Goal: Task Accomplishment & Management: Manage account settings

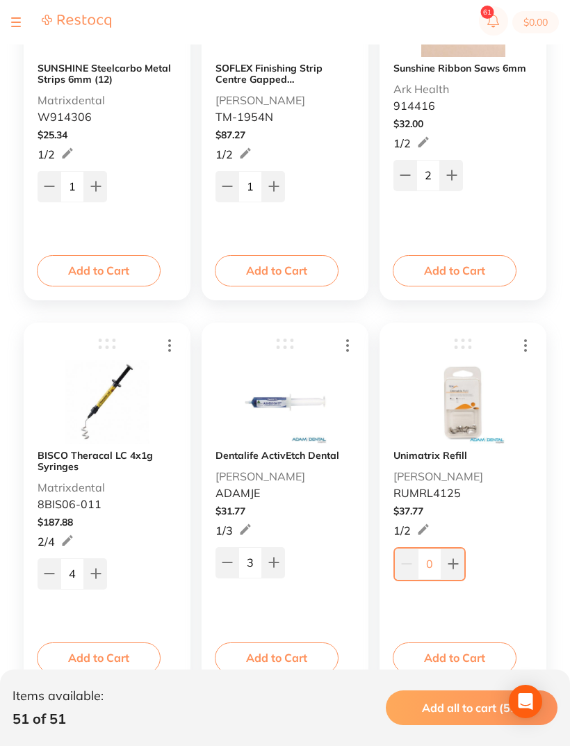
click at [13, 22] on button at bounding box center [16, 22] width 10 height 1
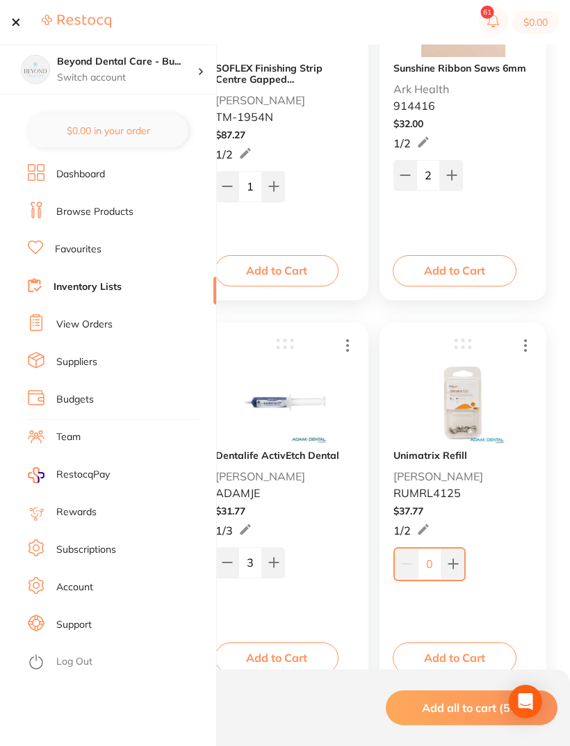
click at [66, 292] on link "Inventory Lists" at bounding box center [88, 287] width 68 height 14
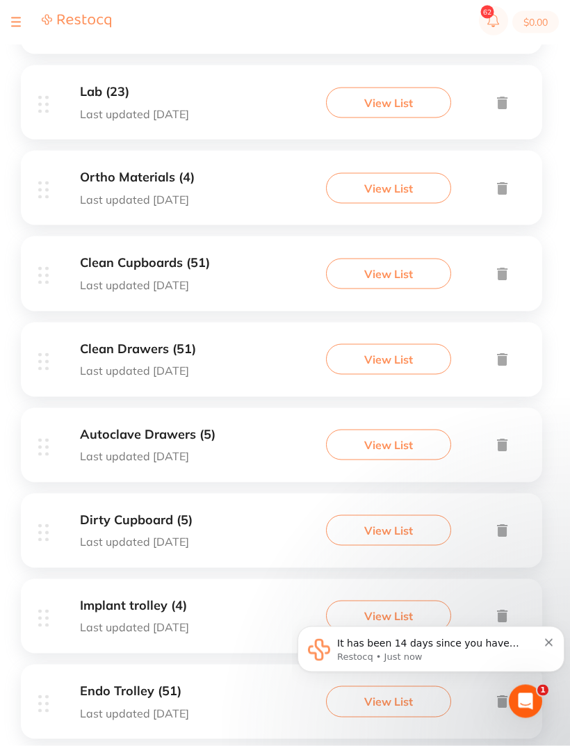
scroll to position [352, 0]
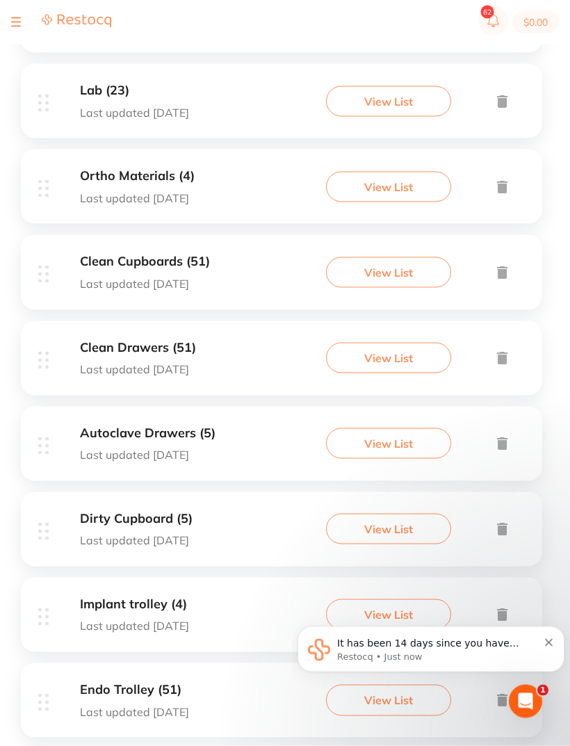
click at [193, 252] on div "Clean Cupboards (51) Last updated [DATE] View List" at bounding box center [282, 272] width 522 height 74
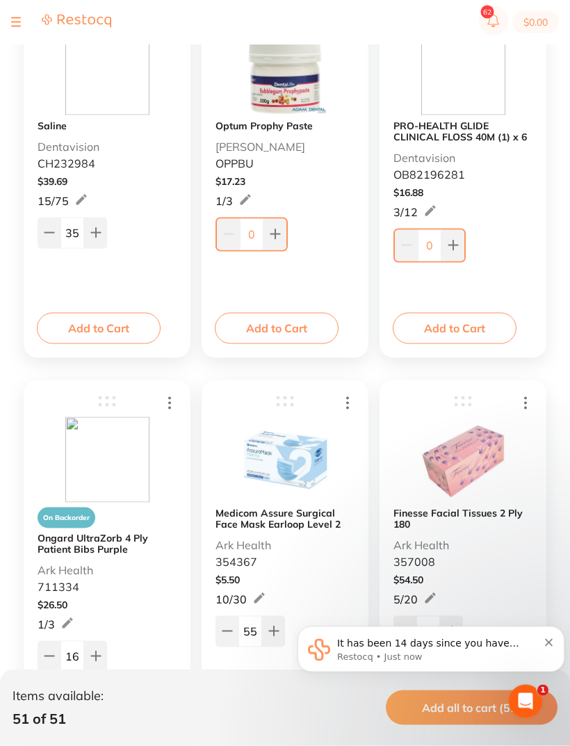
scroll to position [318, 0]
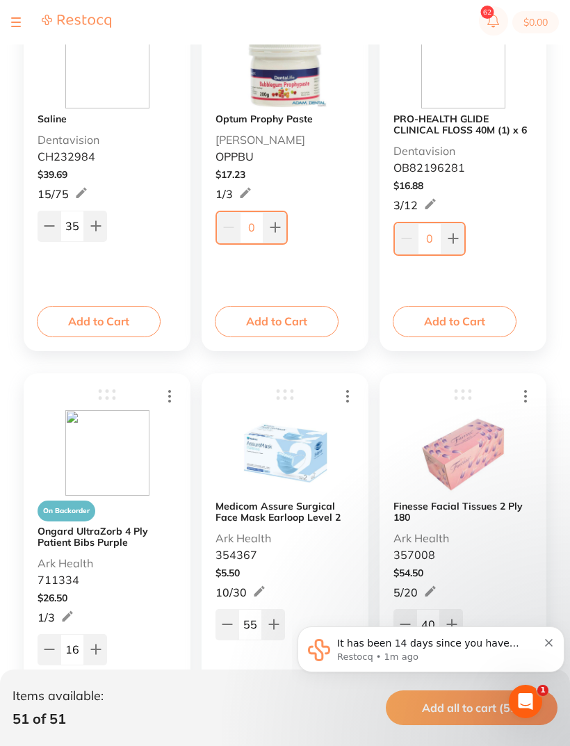
click at [284, 227] on button at bounding box center [275, 227] width 23 height 31
click at [283, 227] on button at bounding box center [273, 226] width 23 height 31
click at [284, 226] on button at bounding box center [273, 226] width 23 height 31
type input "3"
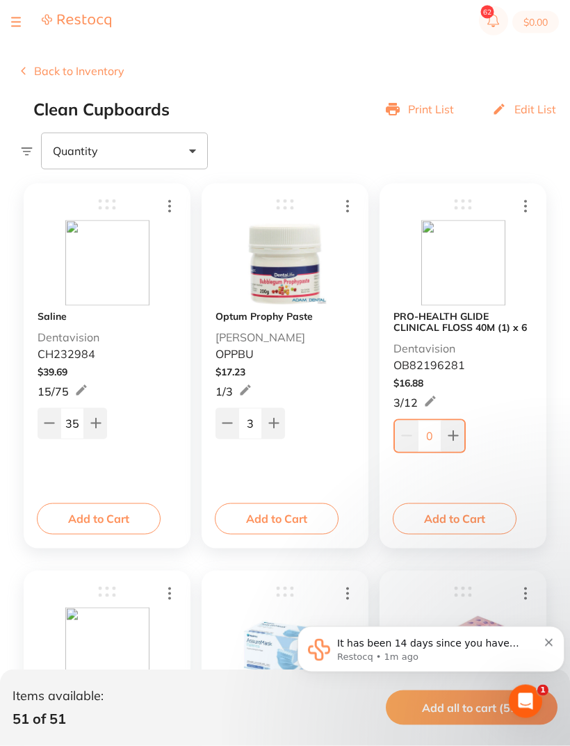
scroll to position [116, 0]
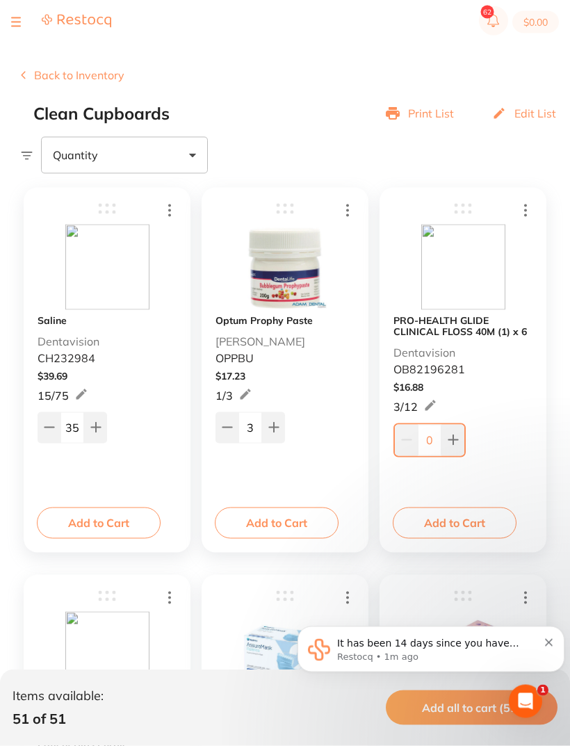
click at [86, 340] on p "Dentavision" at bounding box center [69, 341] width 62 height 13
click at [80, 355] on p "CH232984" at bounding box center [67, 358] width 58 height 13
click at [70, 364] on p "CH232984" at bounding box center [67, 358] width 58 height 13
click at [94, 313] on div "Saline Dentavision CH232984" at bounding box center [107, 295] width 139 height 140
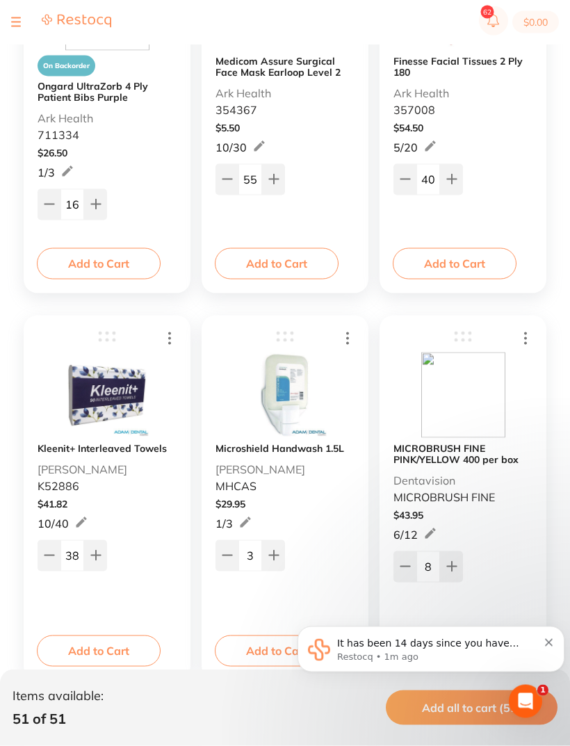
scroll to position [0, 0]
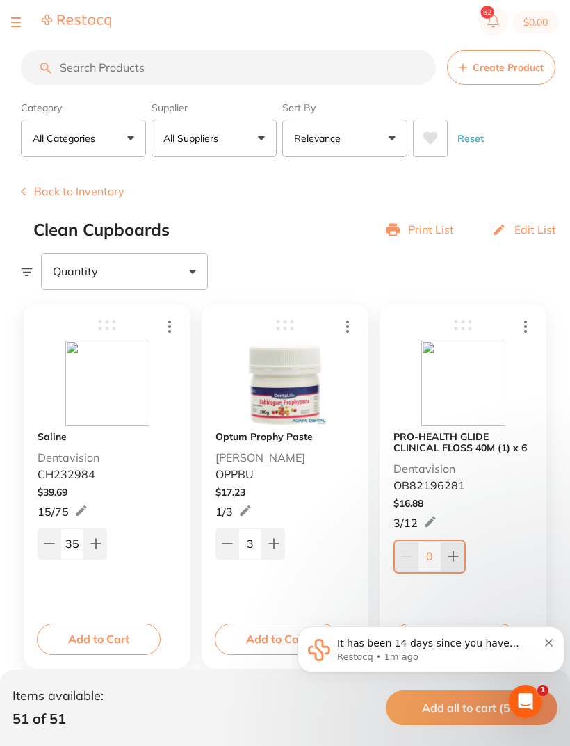
click at [17, 22] on button at bounding box center [16, 22] width 10 height 1
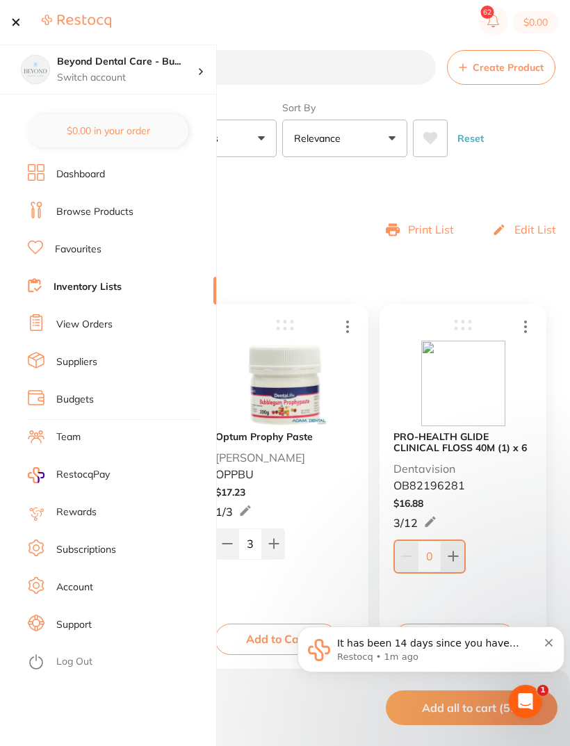
click at [56, 257] on li "Favourites" at bounding box center [122, 249] width 188 height 21
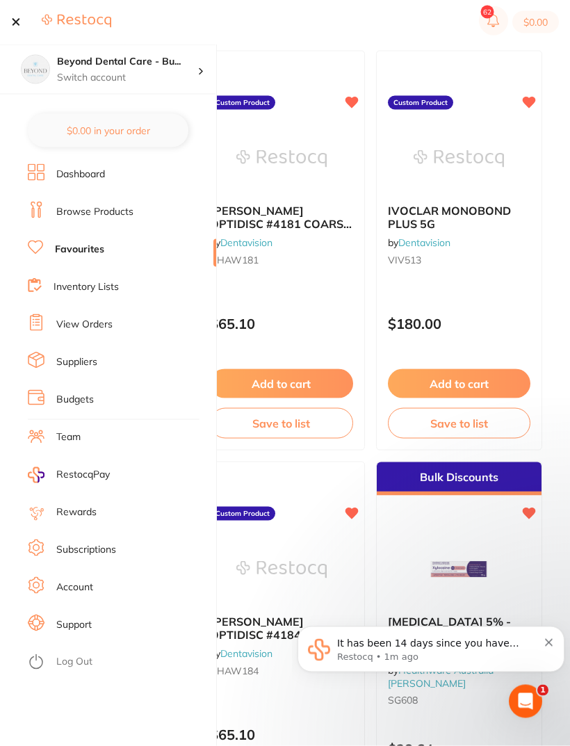
scroll to position [2417, 0]
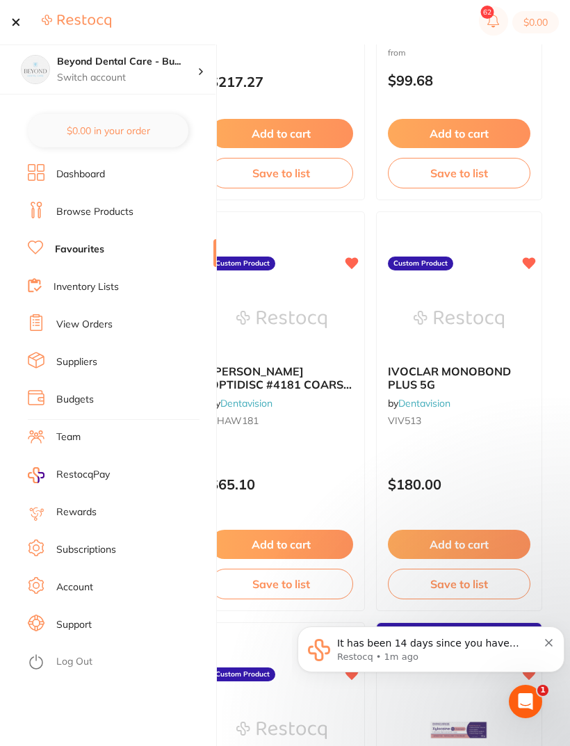
click at [63, 218] on link "Browse Products" at bounding box center [94, 212] width 77 height 14
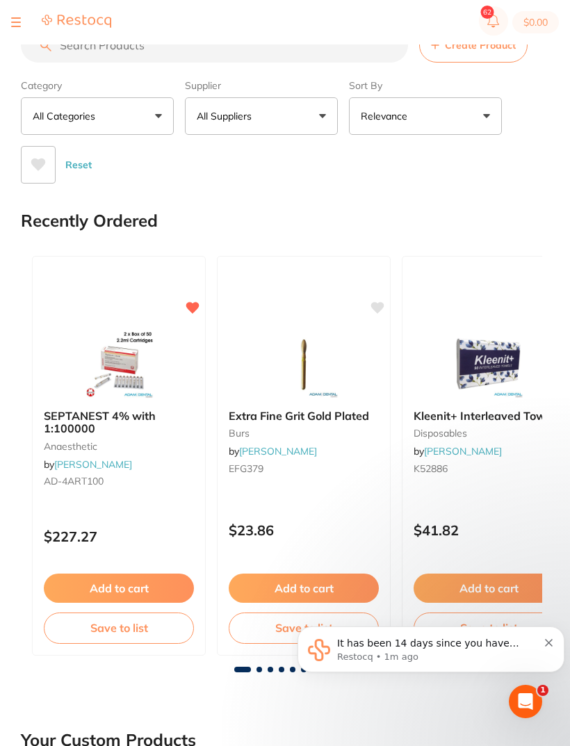
click at [163, 51] on input "search" at bounding box center [214, 45] width 387 height 35
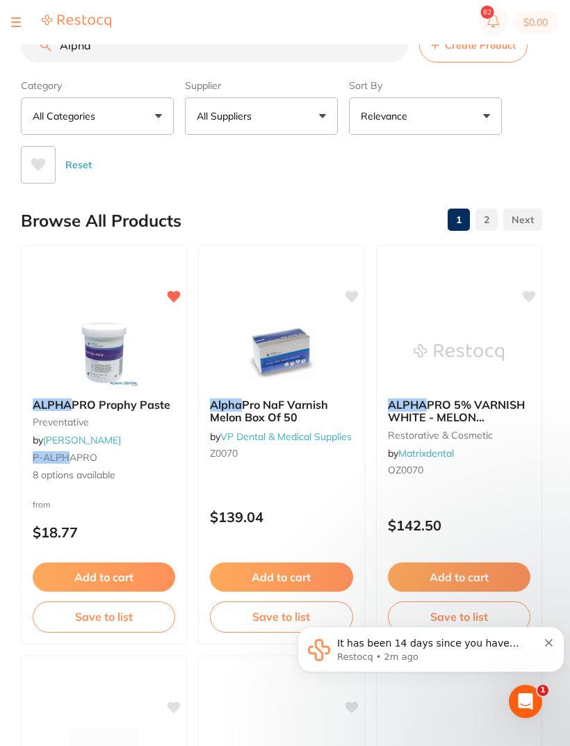
type input "Alpha"
click at [143, 408] on span "PRO Prophy Paste" at bounding box center [121, 405] width 99 height 14
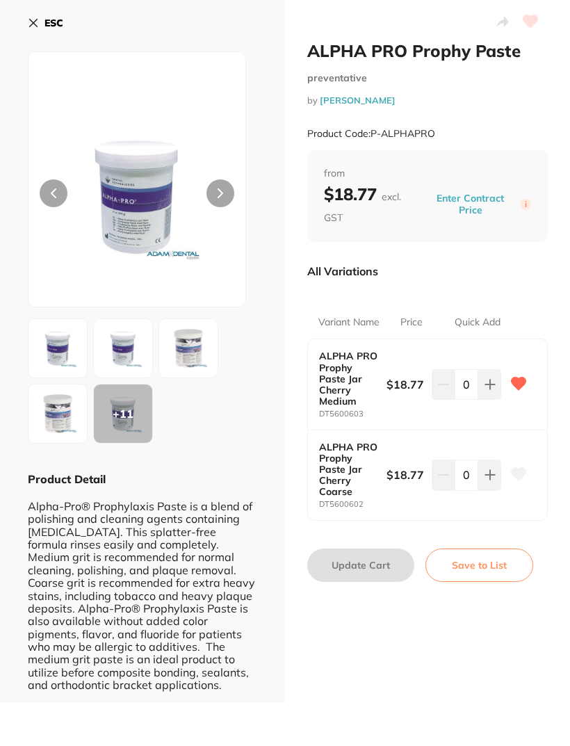
click at [501, 564] on button "Save to List" at bounding box center [480, 565] width 108 height 33
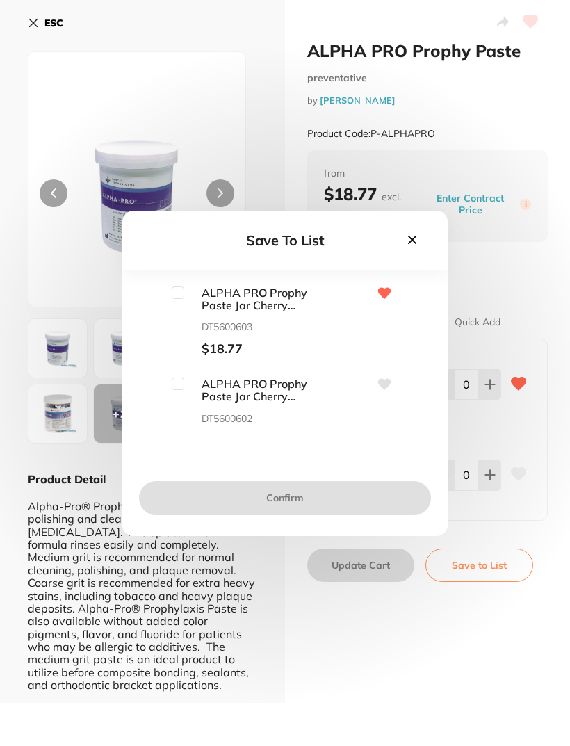
click at [456, 625] on div "Save To List ALPHA PRO Prophy Paste Jar Cherry Medium DT5600603 $18.77 ALPHA PR…" at bounding box center [285, 373] width 570 height 746
click at [385, 623] on div "Save To List ALPHA PRO Prophy Paste Jar Cherry Medium DT5600603 $18.77 ALPHA PR…" at bounding box center [285, 373] width 570 height 746
click at [410, 243] on icon at bounding box center [412, 239] width 8 height 8
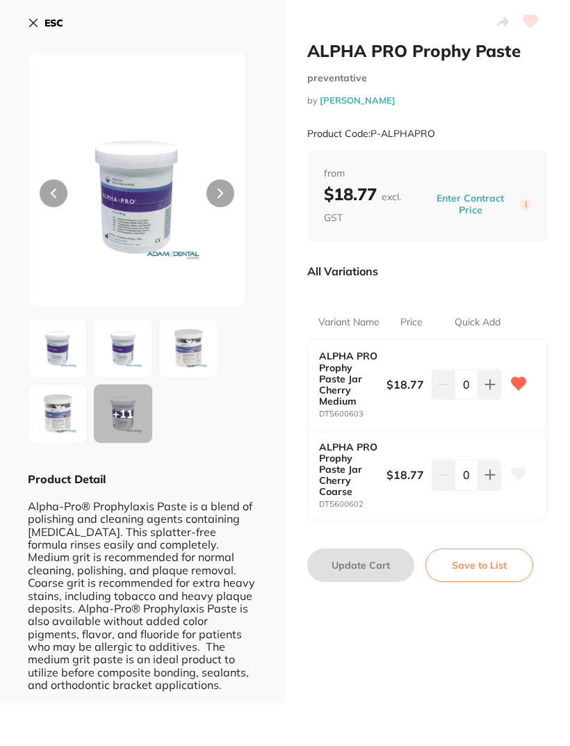
click at [42, 24] on button "ESC" at bounding box center [45, 23] width 35 height 24
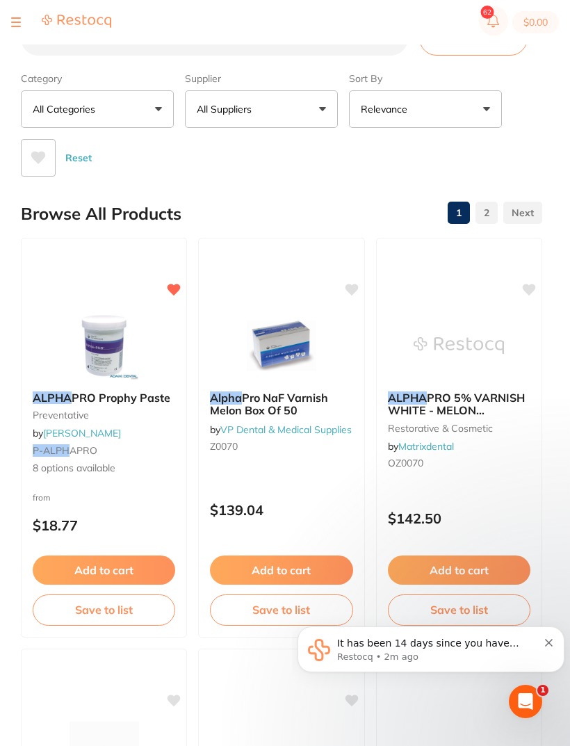
click at [131, 609] on button "Save to list" at bounding box center [104, 610] width 143 height 31
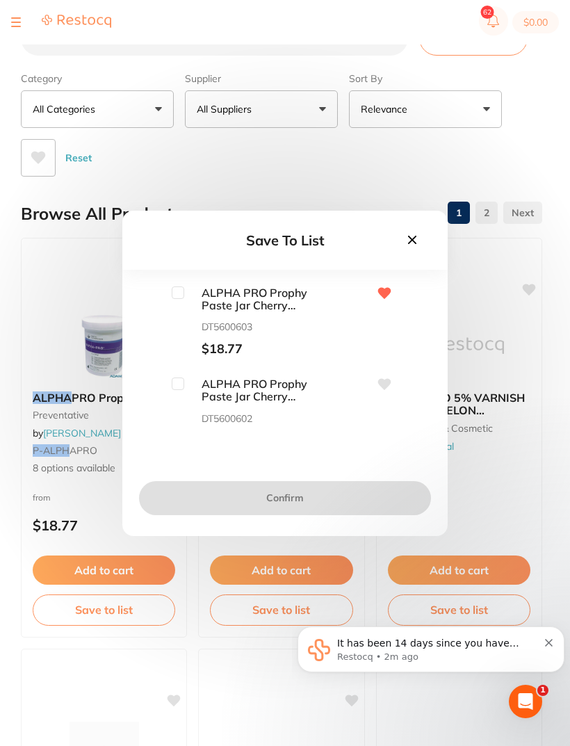
scroll to position [0, 0]
click at [177, 295] on input "checkbox" at bounding box center [178, 293] width 13 height 13
checkbox input "true"
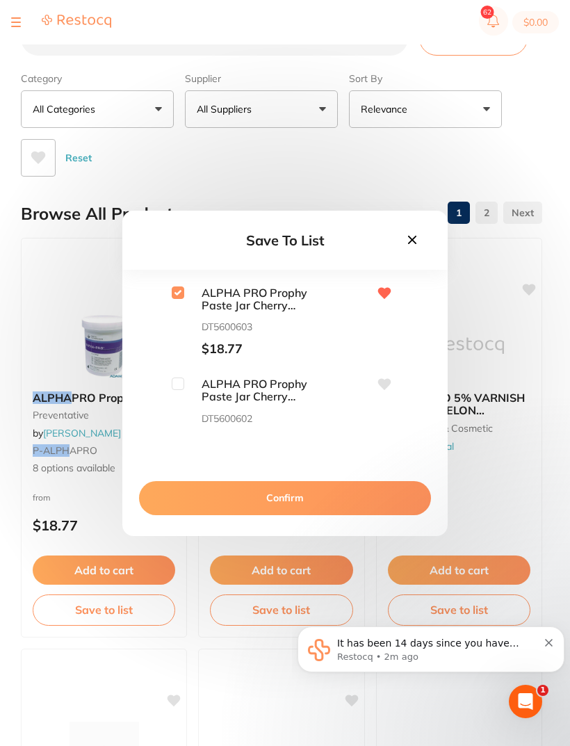
click at [291, 509] on button "Confirm" at bounding box center [285, 497] width 292 height 33
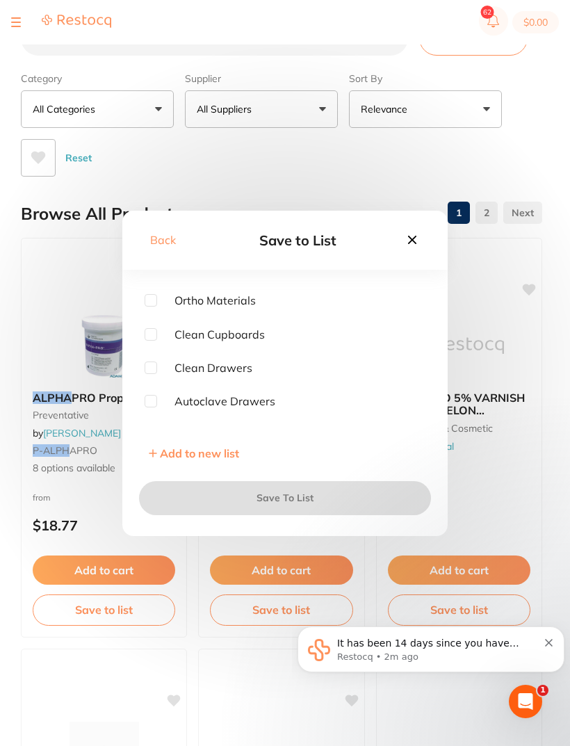
scroll to position [46, 0]
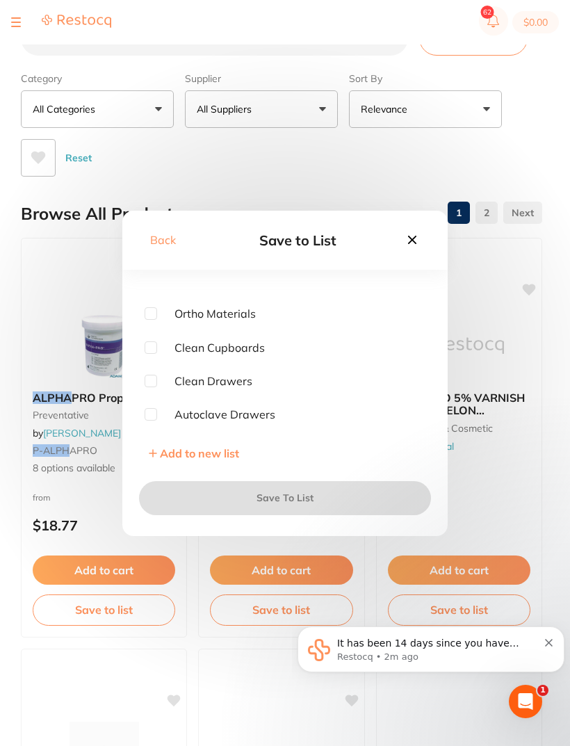
click at [155, 348] on input "checkbox" at bounding box center [151, 347] width 13 height 13
checkbox input "true"
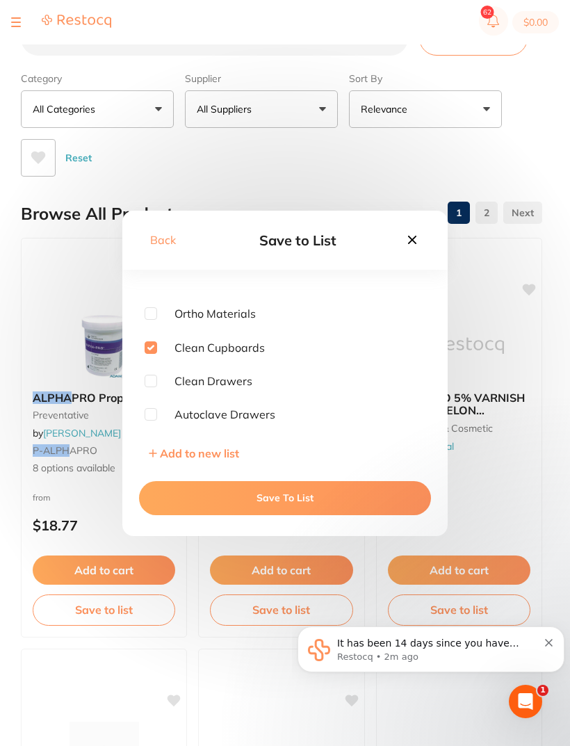
click at [323, 490] on button "Save To List" at bounding box center [285, 497] width 292 height 33
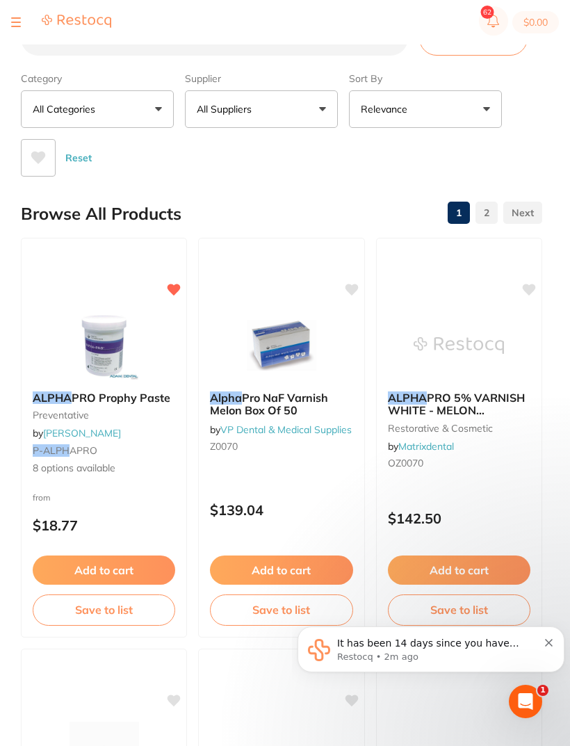
click at [25, 20] on div at bounding box center [61, 22] width 100 height 17
click at [15, 22] on button at bounding box center [16, 22] width 10 height 1
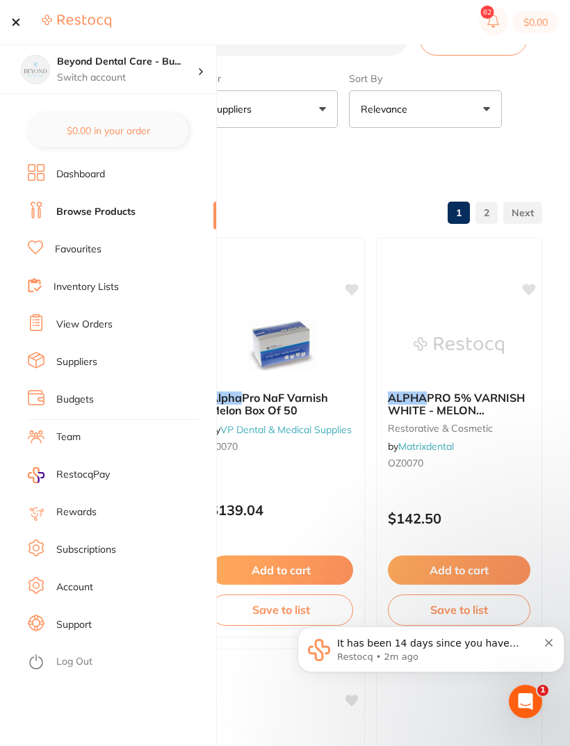
click at [145, 281] on li "Inventory Lists" at bounding box center [122, 287] width 188 height 21
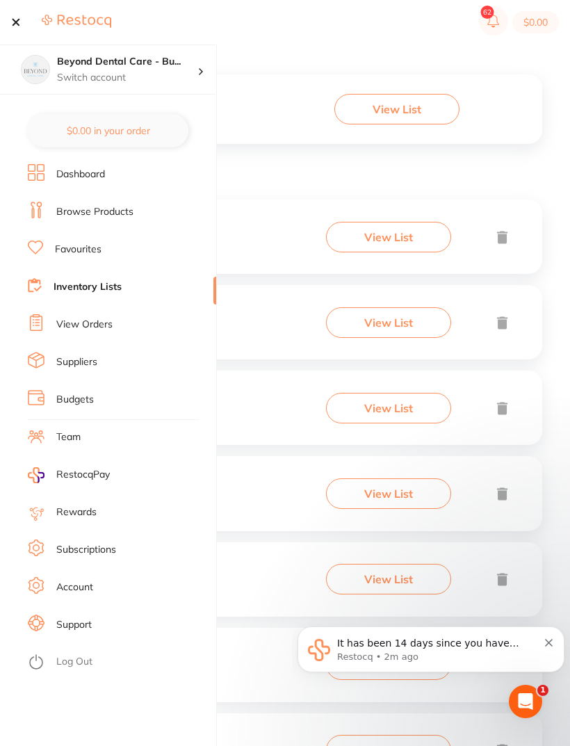
scroll to position [285, 0]
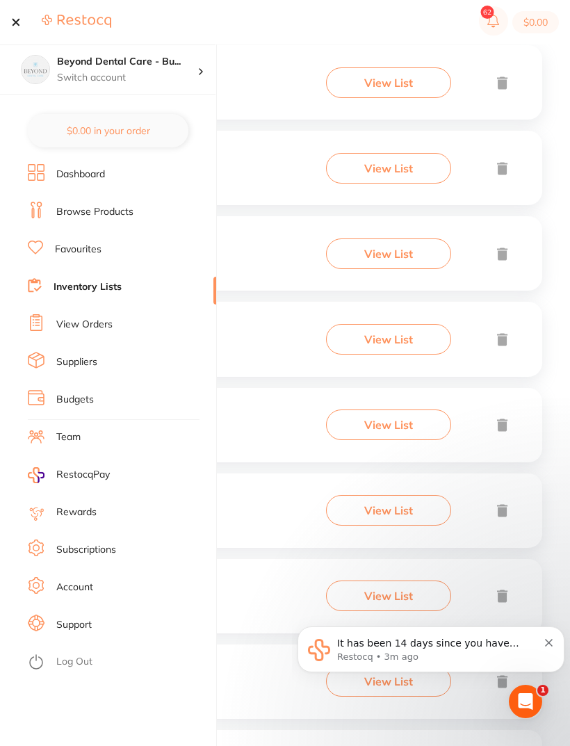
click at [109, 211] on link "Browse Products" at bounding box center [94, 212] width 77 height 14
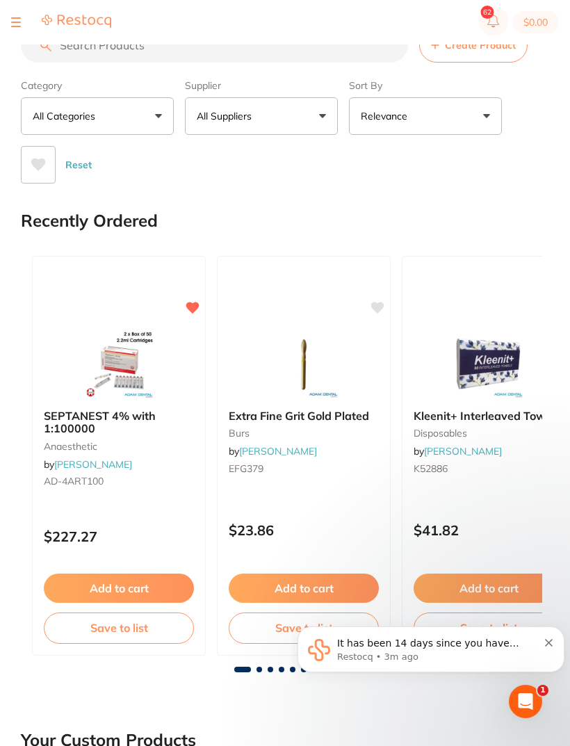
click at [17, 22] on button at bounding box center [16, 22] width 10 height 1
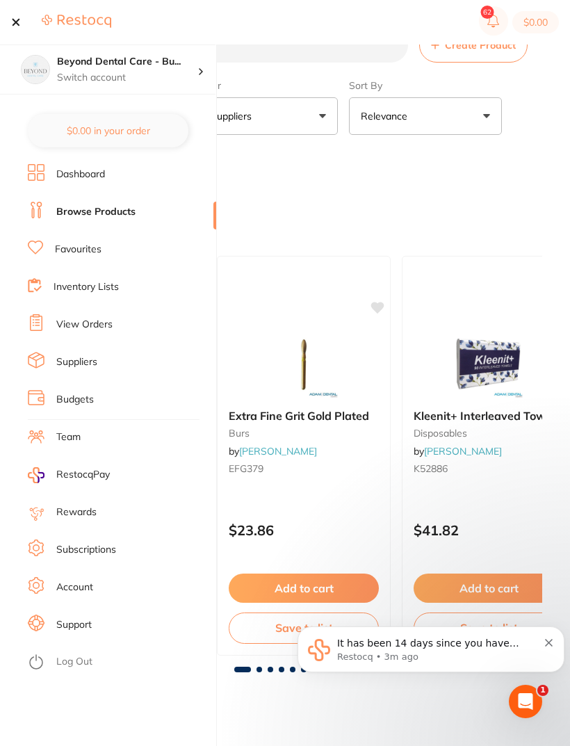
click at [130, 293] on li "Inventory Lists" at bounding box center [122, 287] width 188 height 21
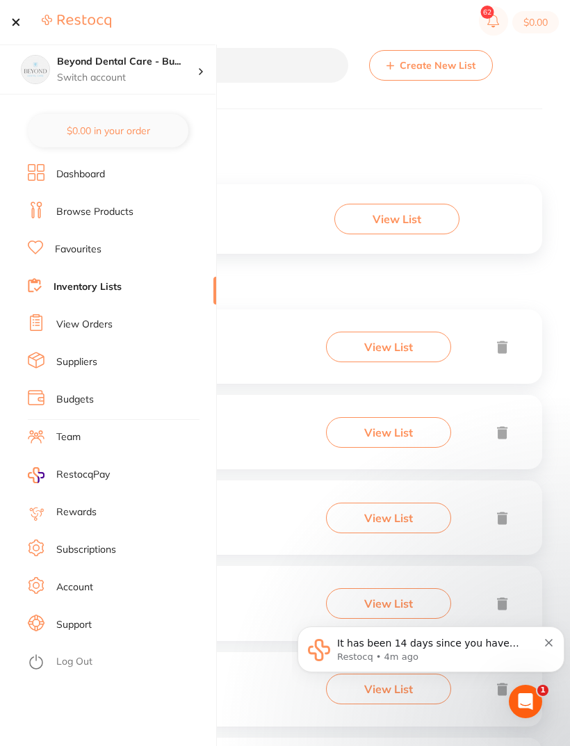
scroll to position [22, 0]
click at [288, 357] on div "View List" at bounding box center [368, 345] width 285 height 31
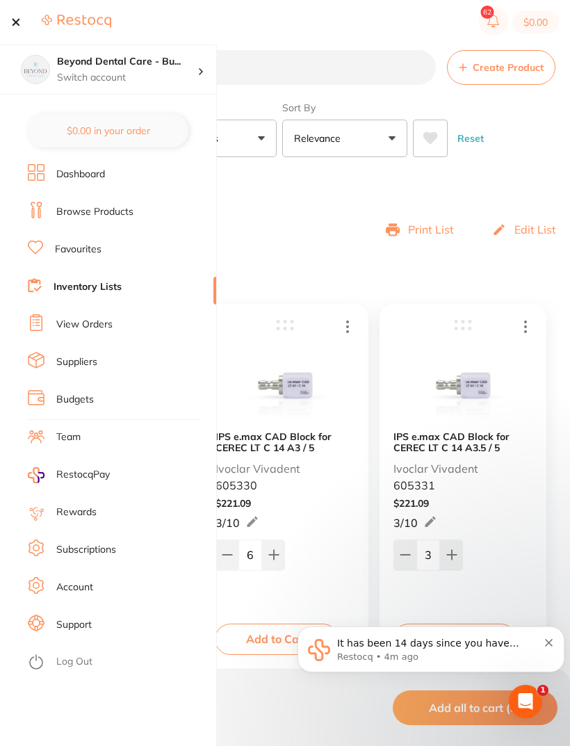
click at [121, 288] on link "Inventory Lists" at bounding box center [88, 287] width 68 height 14
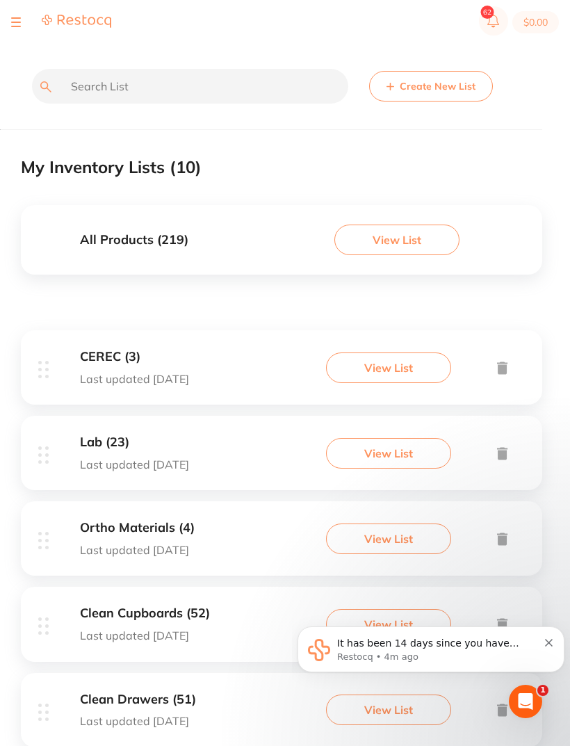
click at [177, 604] on div "Clean Cupboards (52) Last updated [DATE] View List" at bounding box center [282, 624] width 522 height 74
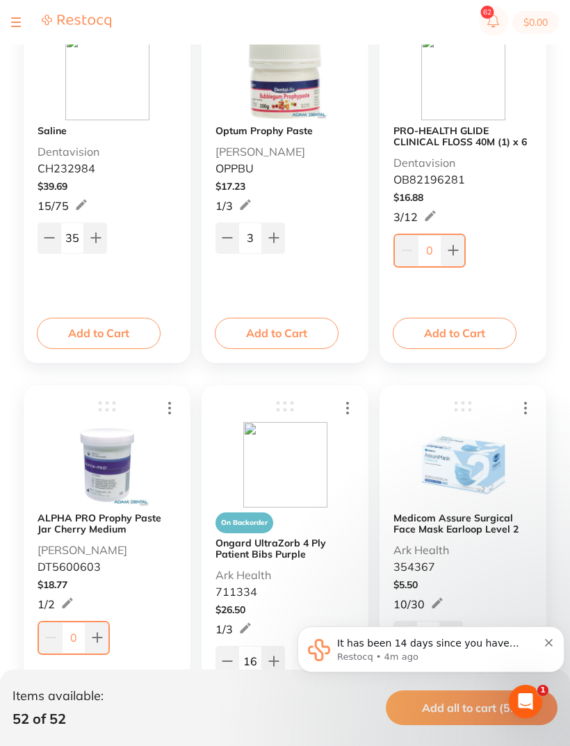
scroll to position [313, 0]
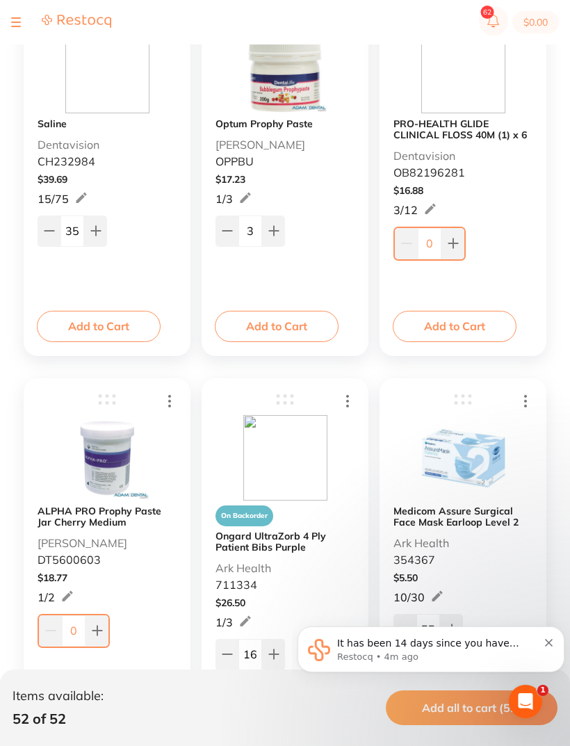
click at [104, 641] on button at bounding box center [97, 630] width 23 height 31
click at [97, 634] on icon at bounding box center [95, 629] width 9 height 9
type input "2"
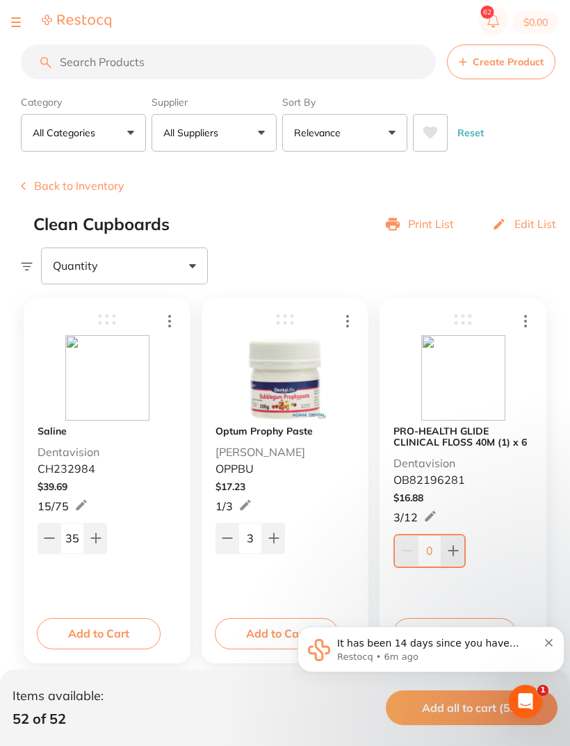
scroll to position [3, 0]
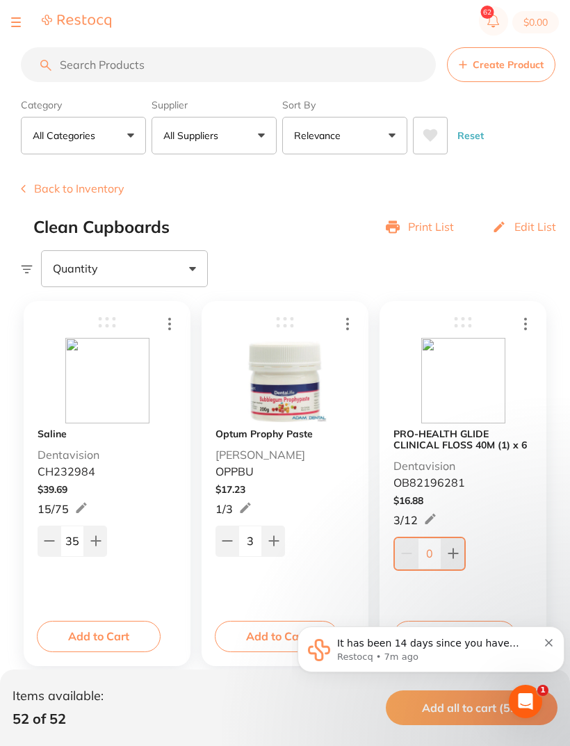
click at [462, 556] on button at bounding box center [453, 553] width 23 height 31
click at [462, 551] on button at bounding box center [453, 553] width 23 height 31
click at [462, 550] on button at bounding box center [451, 552] width 23 height 31
type input "4"
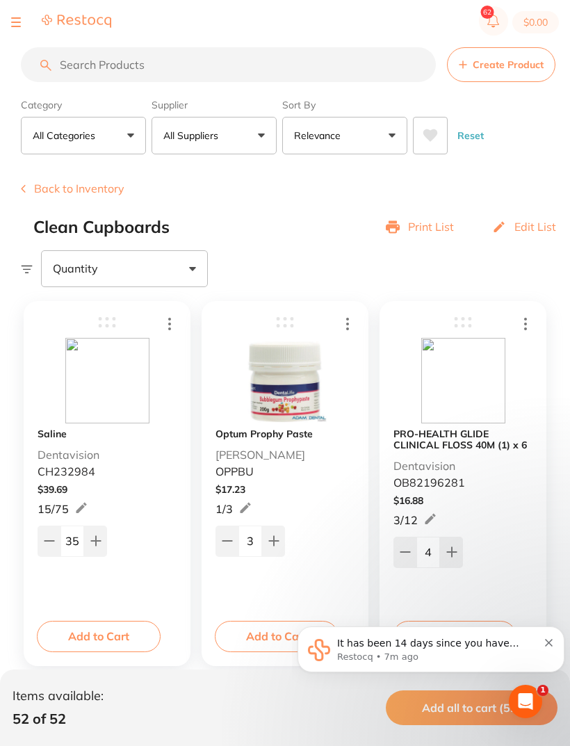
click at [29, 4] on section "$0.00" at bounding box center [285, 22] width 570 height 45
click at [22, 17] on div at bounding box center [61, 22] width 100 height 17
click at [28, 27] on div at bounding box center [61, 22] width 100 height 17
click at [24, 19] on div at bounding box center [61, 22] width 100 height 17
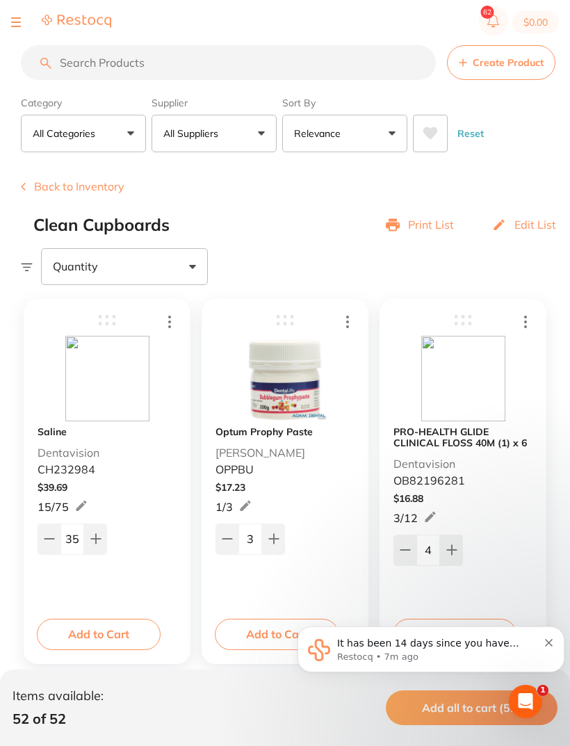
scroll to position [2, 0]
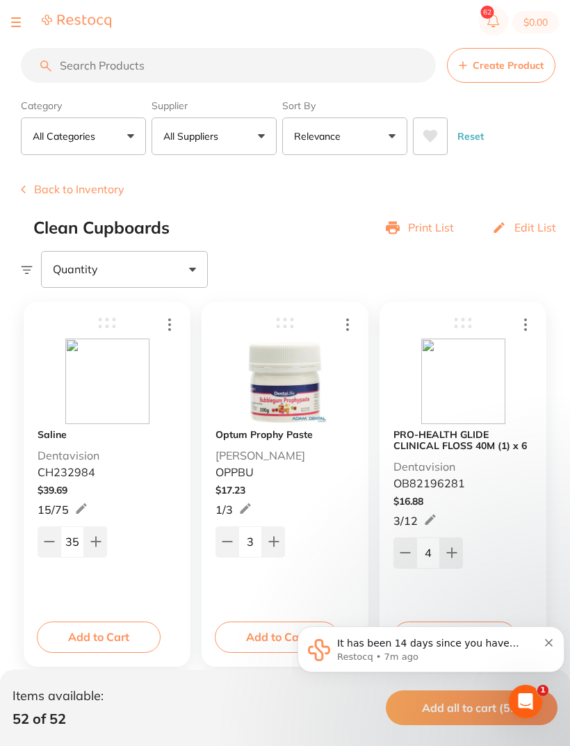
click at [33, 188] on button "Back to Inventory" at bounding box center [73, 189] width 104 height 13
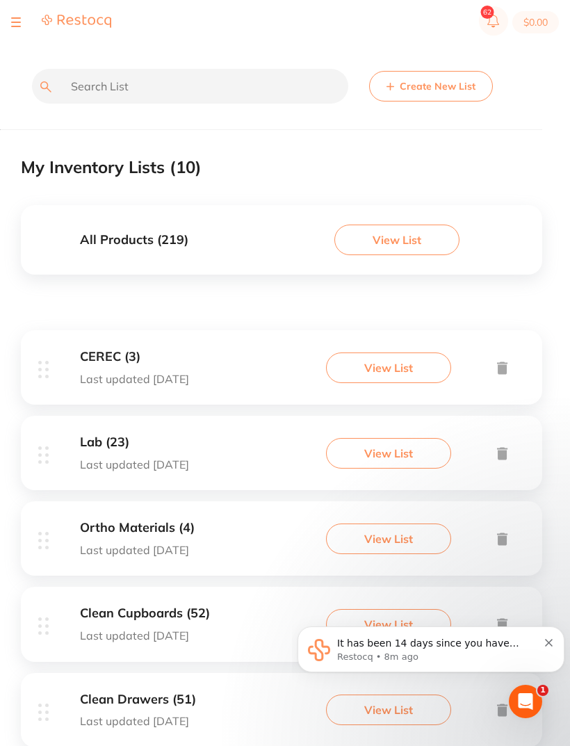
click at [17, 23] on button at bounding box center [16, 22] width 10 height 1
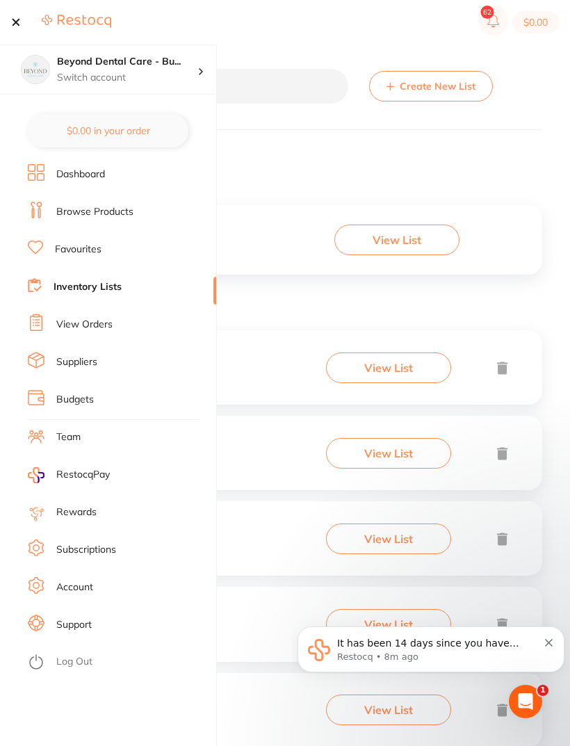
click at [107, 210] on link "Browse Products" at bounding box center [94, 212] width 77 height 14
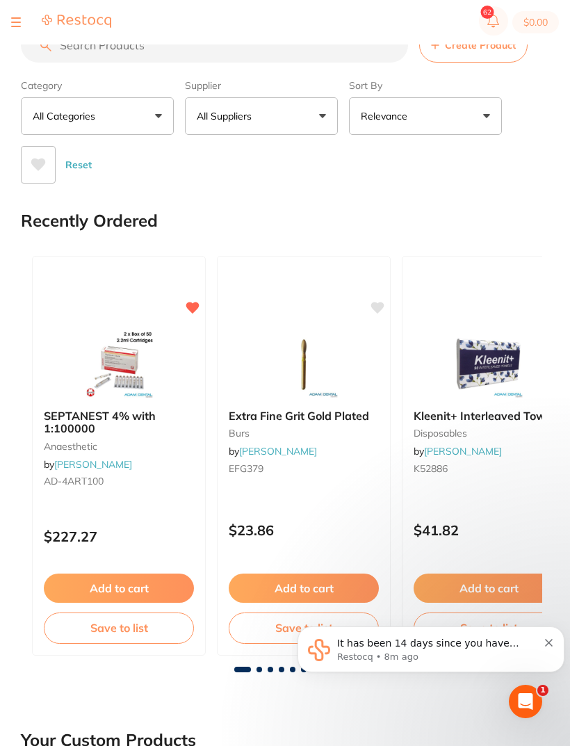
click at [91, 46] on input "search" at bounding box center [214, 45] width 387 height 35
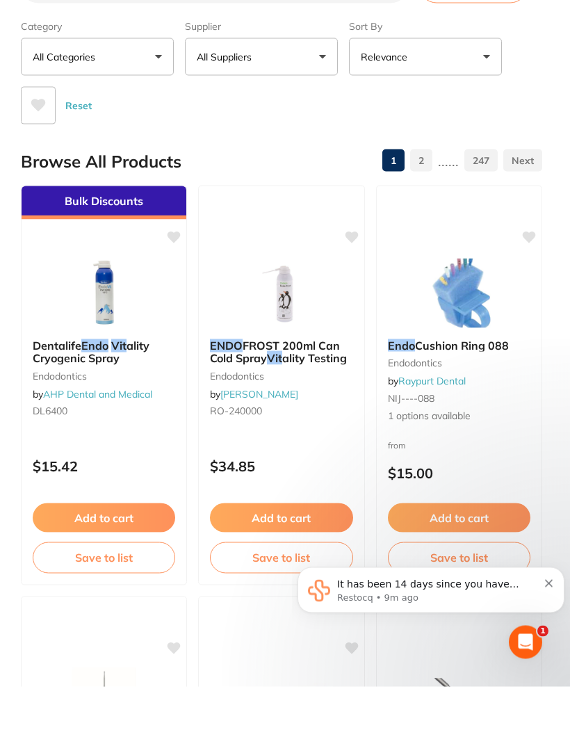
type input "Endo vit"
click at [181, 290] on icon at bounding box center [174, 297] width 14 height 14
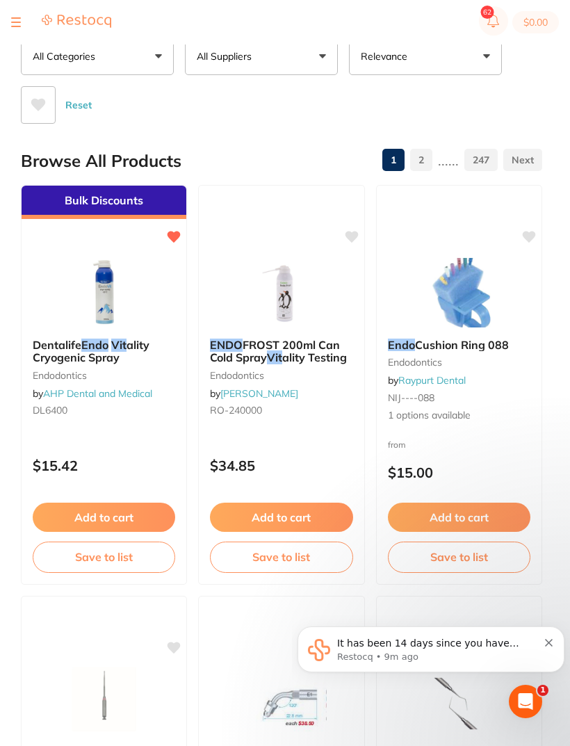
click at [134, 561] on button "Save to list" at bounding box center [104, 557] width 143 height 31
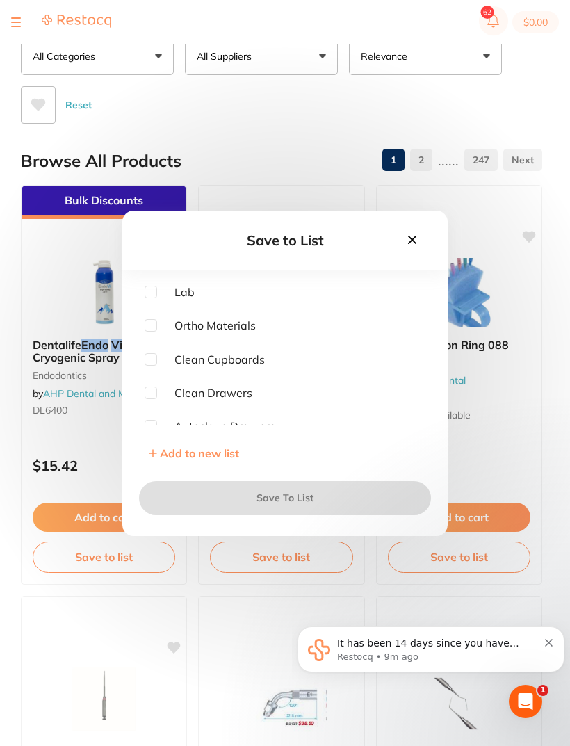
scroll to position [51, 0]
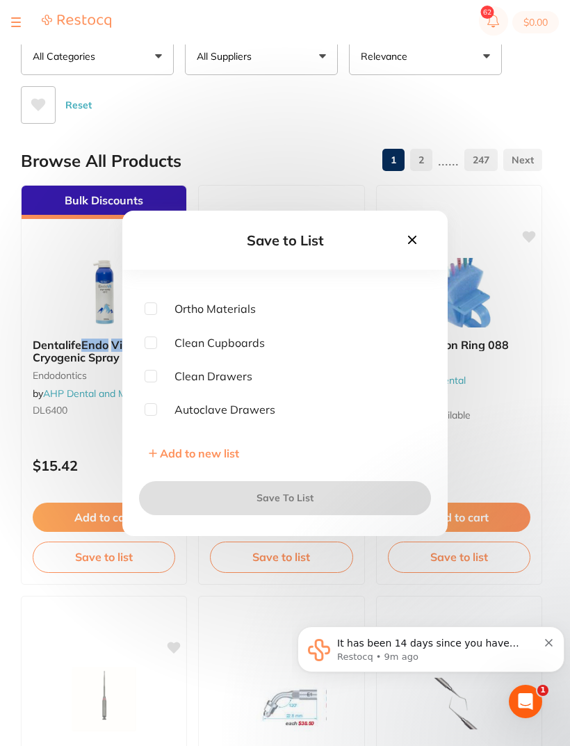
click at [156, 349] on input "checkbox" at bounding box center [151, 343] width 13 height 13
checkbox input "true"
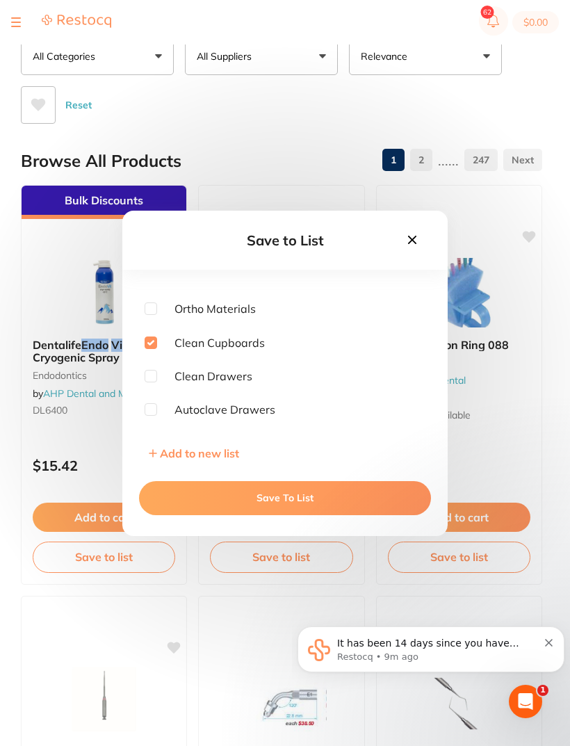
click at [325, 515] on button "Save To List" at bounding box center [285, 497] width 292 height 33
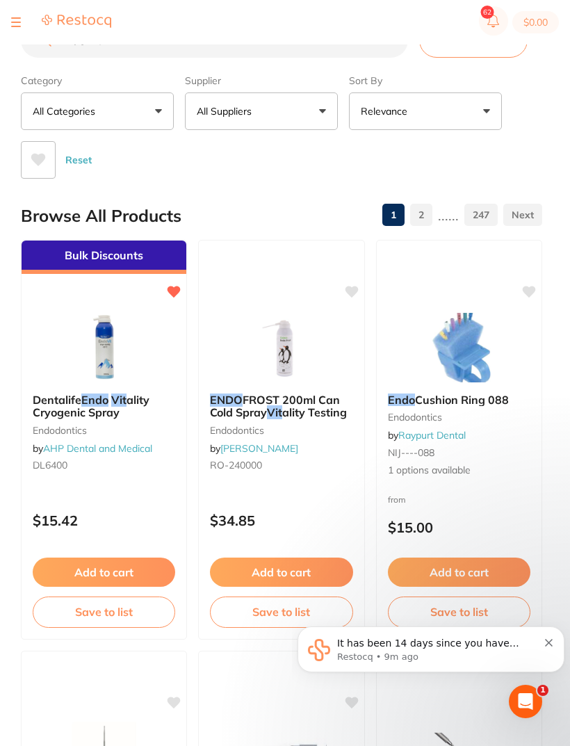
scroll to position [0, 0]
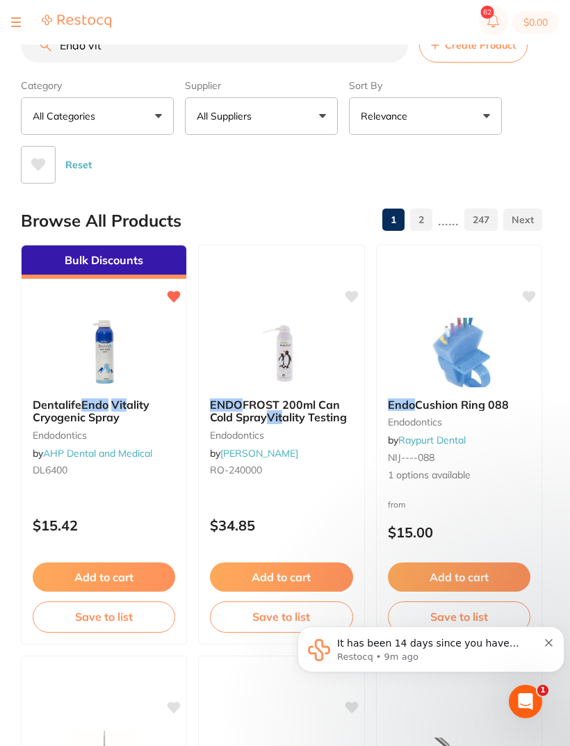
click at [133, 49] on input "Endo vit" at bounding box center [214, 45] width 387 height 35
type input "E"
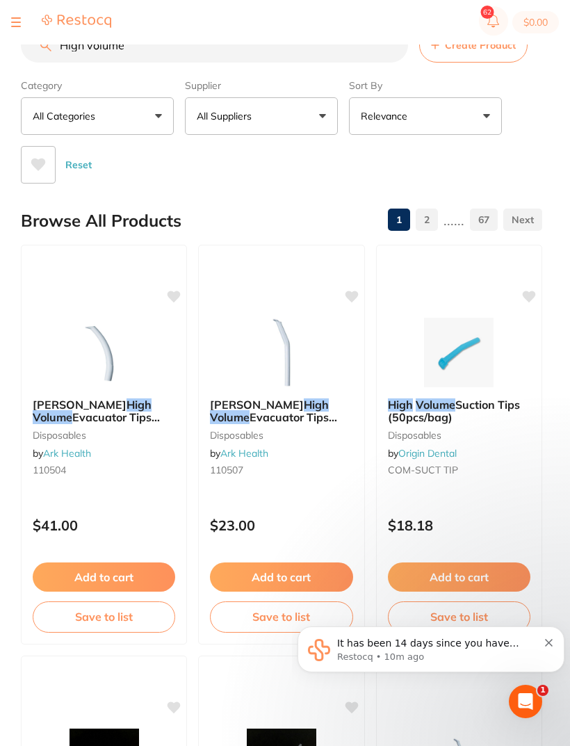
type input "High volume"
click at [36, 15] on div at bounding box center [61, 22] width 100 height 17
click at [18, 22] on button at bounding box center [16, 22] width 10 height 1
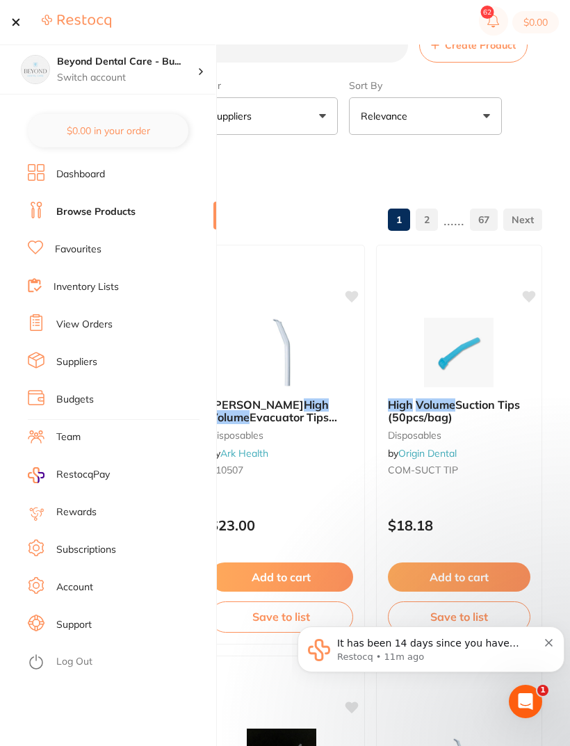
click at [119, 292] on link "Inventory Lists" at bounding box center [86, 287] width 65 height 14
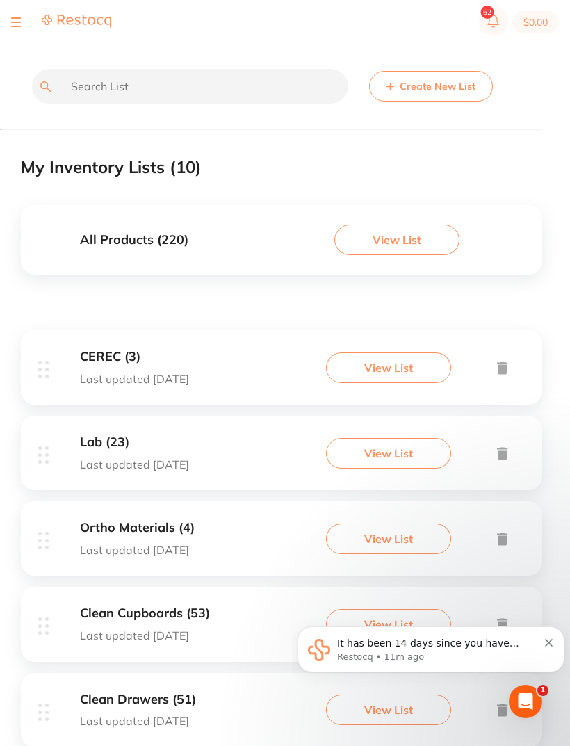
click at [103, 617] on h3 "Clean Cupboards (53)" at bounding box center [145, 613] width 130 height 15
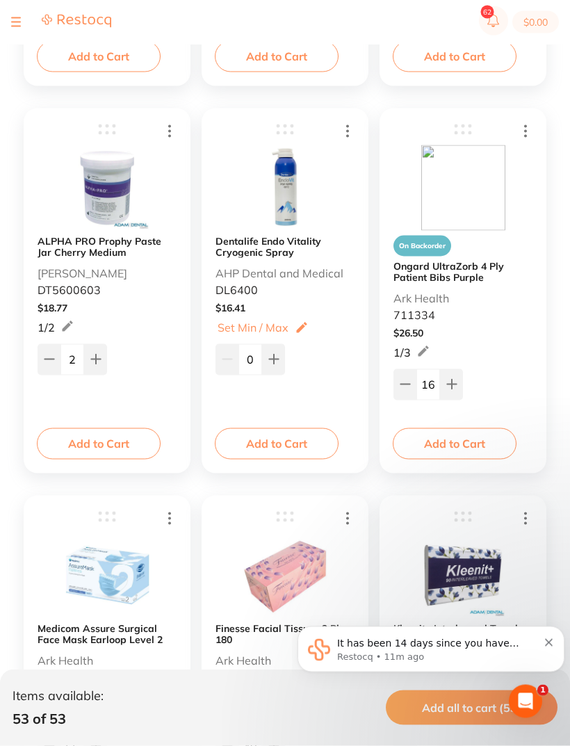
scroll to position [592, 0]
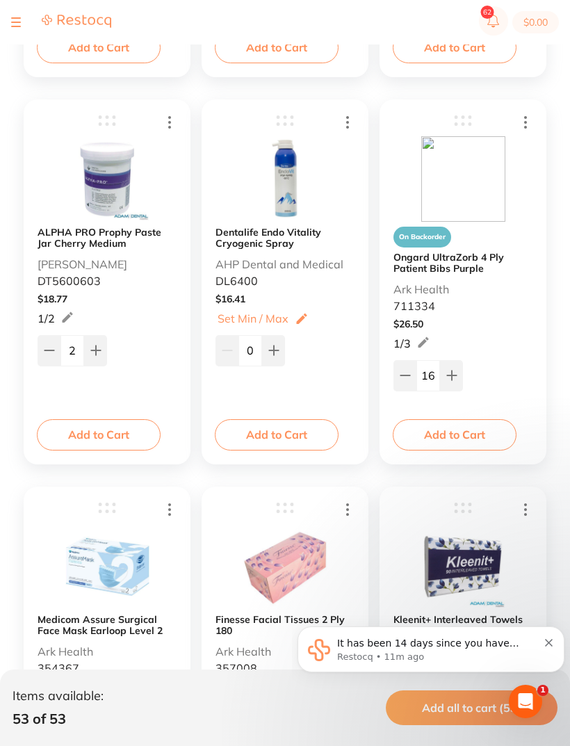
click at [280, 350] on button at bounding box center [273, 350] width 23 height 31
click at [282, 346] on button at bounding box center [273, 350] width 23 height 31
click at [284, 346] on button at bounding box center [273, 350] width 23 height 31
type input "3"
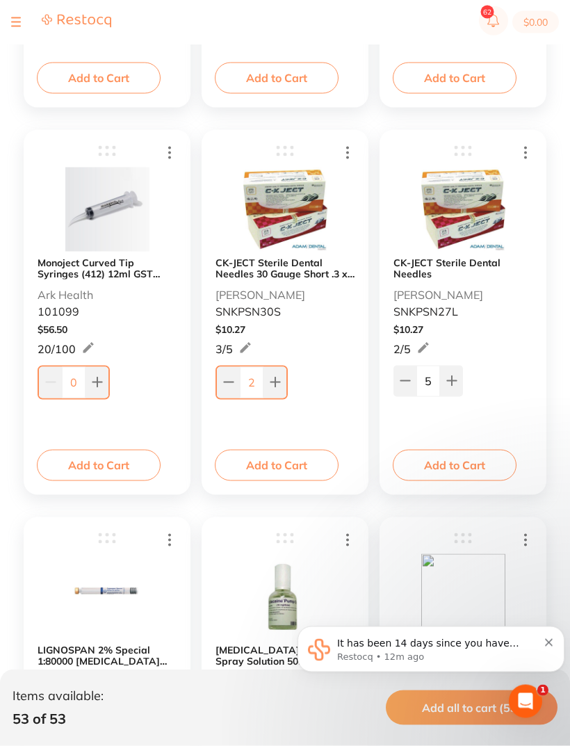
scroll to position [3269, 0]
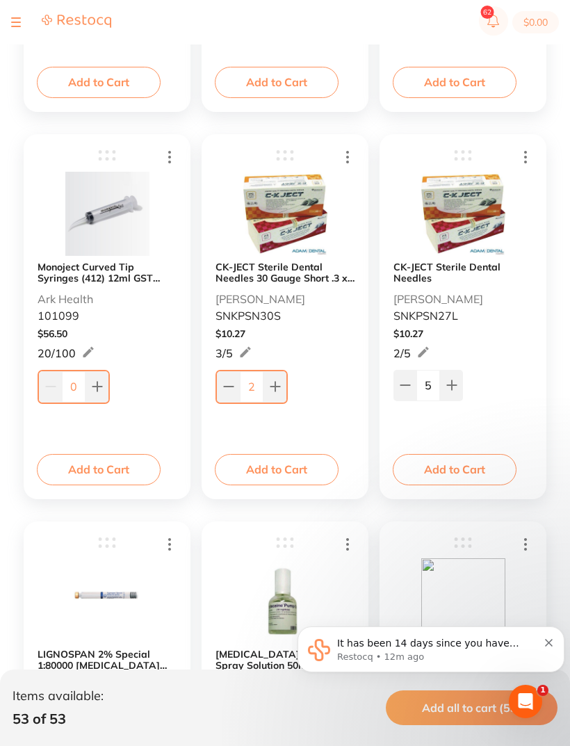
click at [47, 277] on b "Monoject Curved Tip Syringes (412) 12ml GST FREE" at bounding box center [107, 272] width 139 height 22
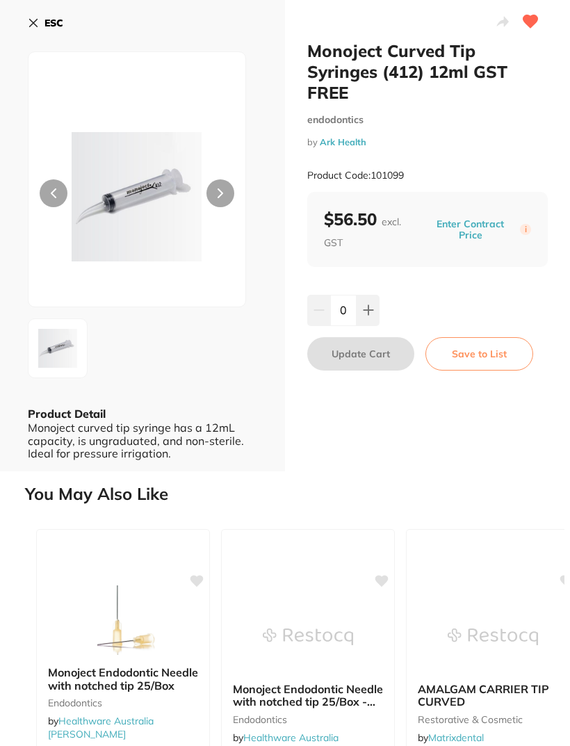
click at [22, 8] on div "ESC Product Detail Monoject curved tip syringe has a 12mL capacity, is ungradua…" at bounding box center [142, 236] width 285 height 472
click at [33, 33] on button "ESC" at bounding box center [45, 23] width 35 height 24
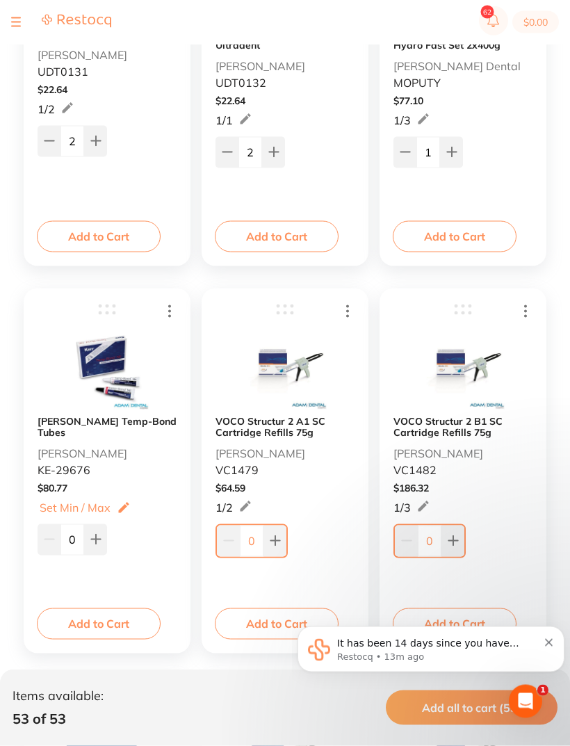
click at [15, 22] on button at bounding box center [16, 22] width 10 height 1
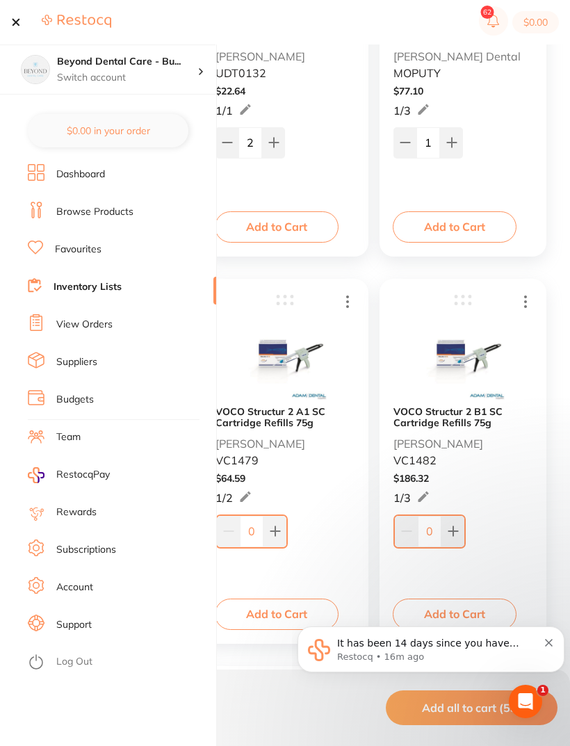
scroll to position [5445, 0]
